Goal: Information Seeking & Learning: Learn about a topic

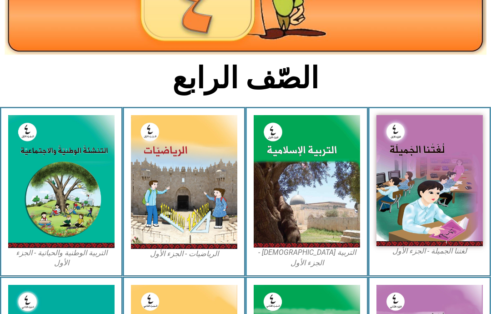
scroll to position [152, 0]
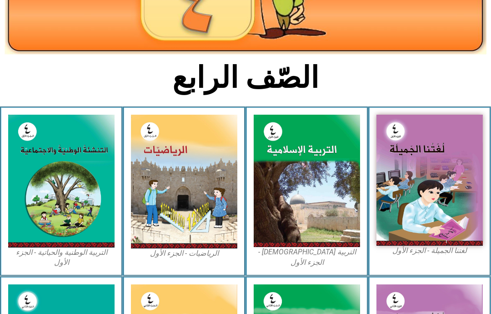
click at [452, 187] on img at bounding box center [429, 180] width 106 height 131
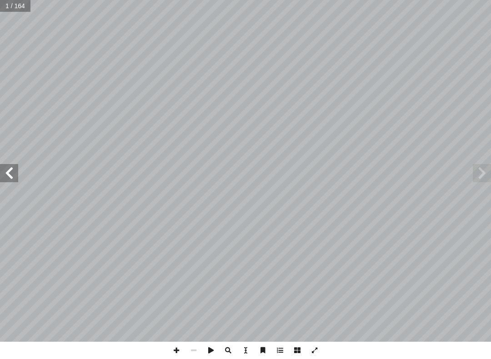
click at [484, 173] on span at bounding box center [482, 173] width 18 height 18
click at [477, 177] on span at bounding box center [482, 173] width 18 height 18
click at [482, 169] on span at bounding box center [482, 173] width 18 height 18
click at [6, 174] on span at bounding box center [9, 173] width 18 height 18
click at [16, 176] on span at bounding box center [9, 173] width 18 height 18
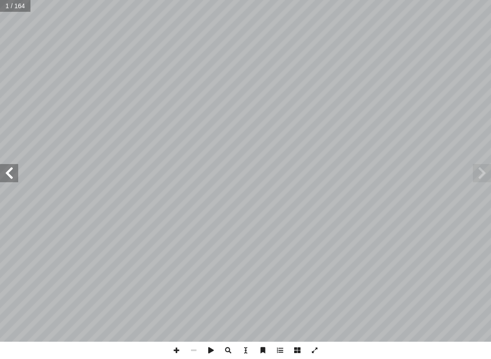
click at [7, 175] on span at bounding box center [9, 173] width 18 height 18
click at [17, 170] on span at bounding box center [9, 173] width 18 height 18
click at [14, 177] on span at bounding box center [9, 173] width 18 height 18
click at [15, 178] on span at bounding box center [9, 173] width 18 height 18
click at [7, 179] on span at bounding box center [9, 173] width 18 height 18
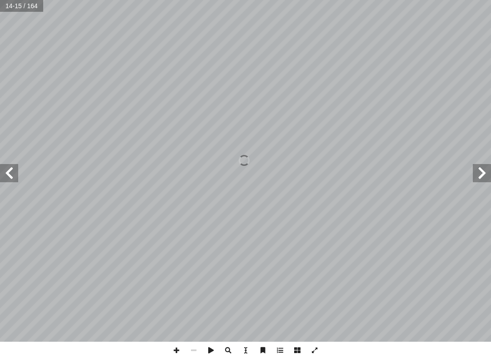
click at [17, 176] on span at bounding box center [9, 173] width 18 height 18
click at [13, 176] on span at bounding box center [9, 173] width 18 height 18
click at [484, 175] on span at bounding box center [482, 173] width 18 height 18
click at [486, 172] on span at bounding box center [482, 173] width 18 height 18
click at [485, 168] on span at bounding box center [482, 173] width 18 height 18
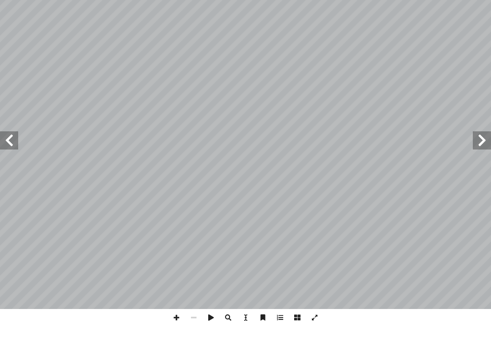
click at [12, 164] on span at bounding box center [9, 173] width 18 height 18
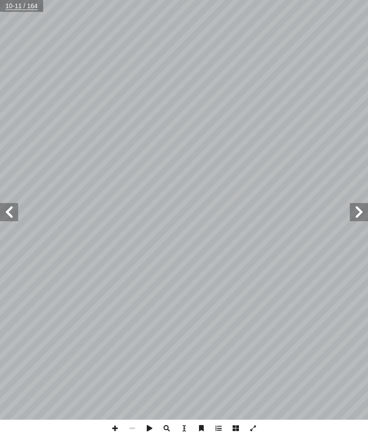
click at [361, 209] on span at bounding box center [359, 212] width 18 height 18
click at [6, 214] on span at bounding box center [9, 212] width 18 height 18
click at [14, 215] on span at bounding box center [9, 212] width 18 height 18
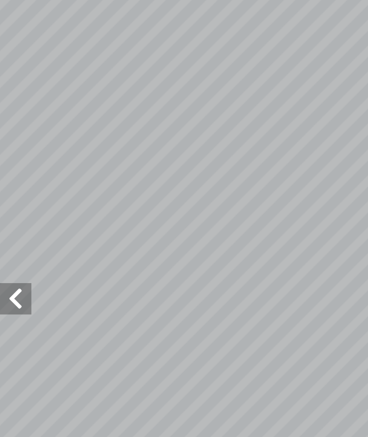
click at [9, 203] on span at bounding box center [9, 212] width 18 height 18
click at [10, 203] on span at bounding box center [9, 212] width 18 height 18
click at [350, 203] on span at bounding box center [359, 212] width 18 height 18
click at [7, 203] on span at bounding box center [9, 212] width 18 height 18
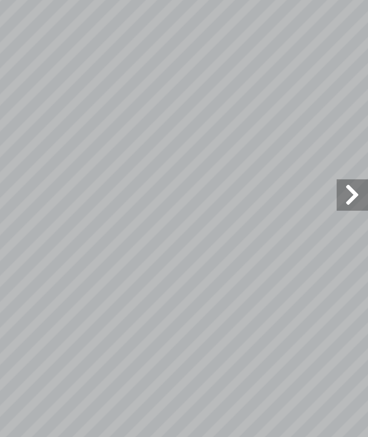
click at [350, 203] on span at bounding box center [359, 212] width 18 height 18
